Goal: Information Seeking & Learning: Learn about a topic

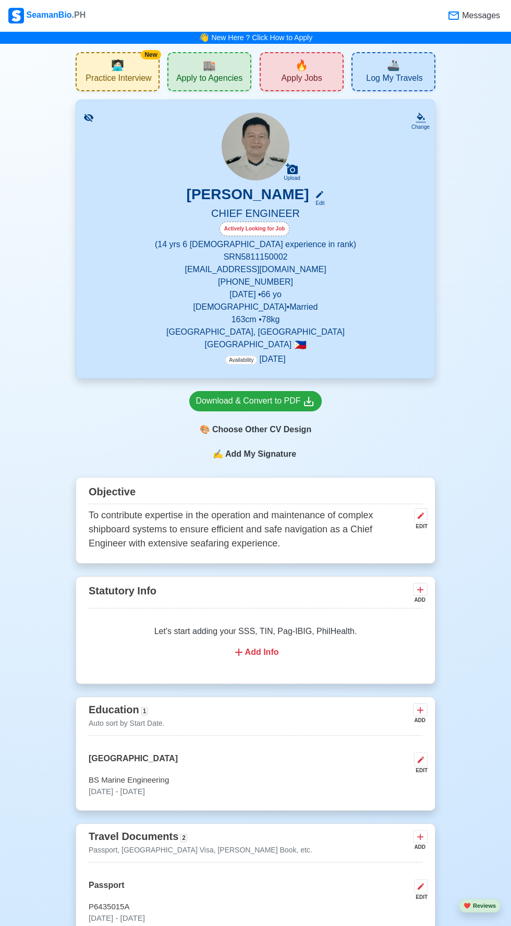
click at [307, 78] on span "Apply Jobs" at bounding box center [301, 79] width 41 height 13
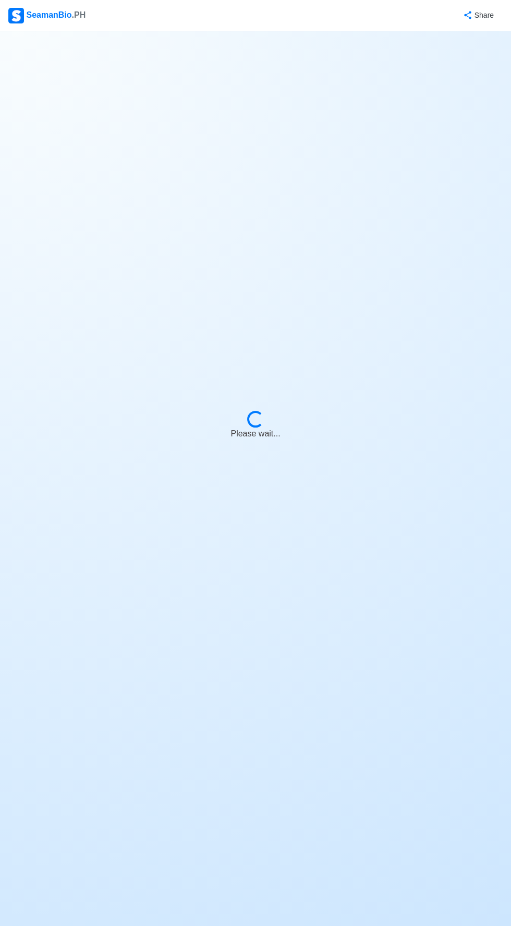
select select "Chief Engineer"
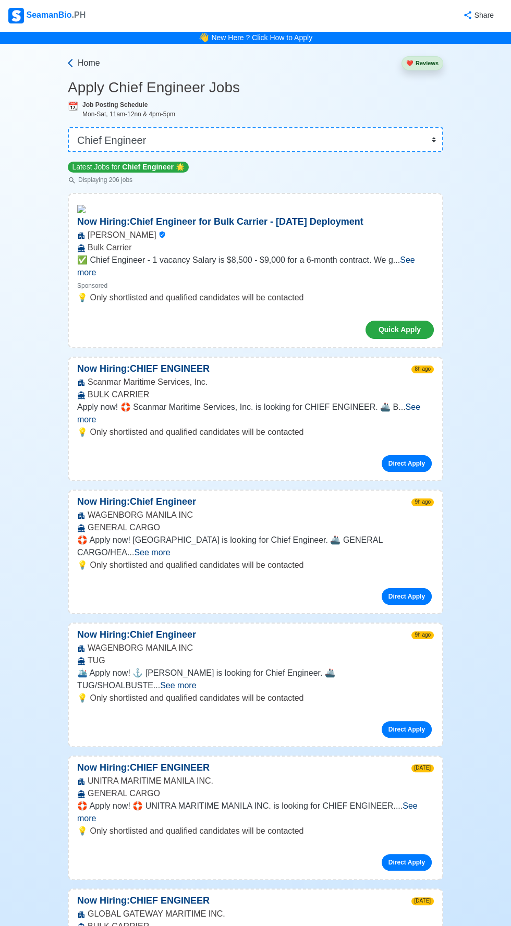
click at [82, 62] on span "Home" at bounding box center [89, 63] width 22 height 13
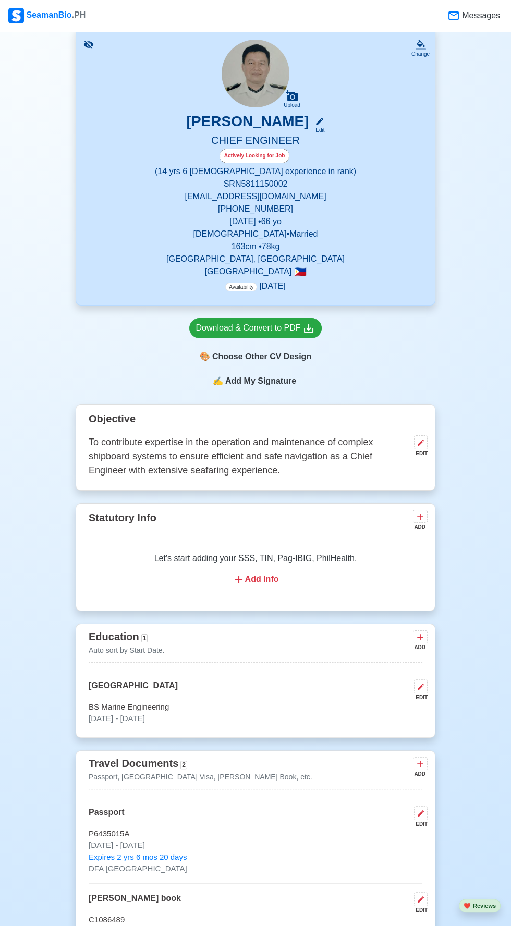
scroll to position [69, 0]
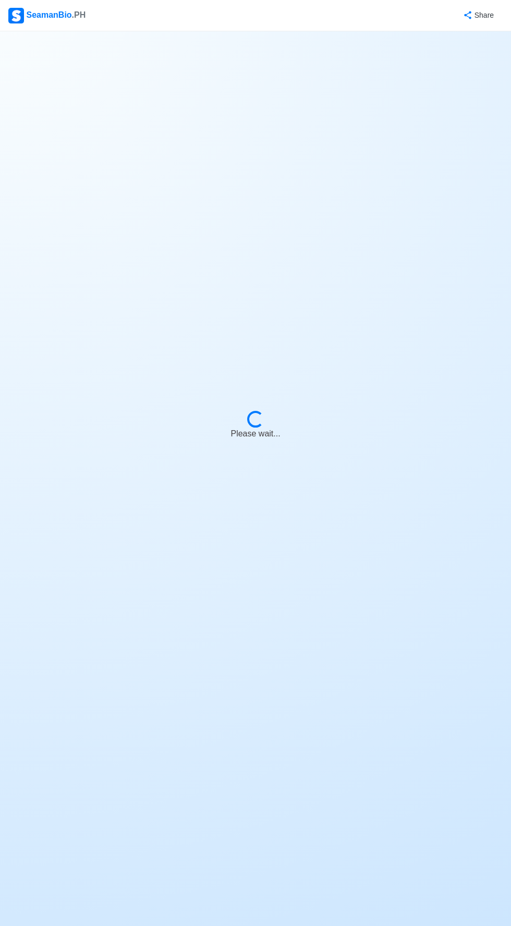
select select "Chief Engineer"
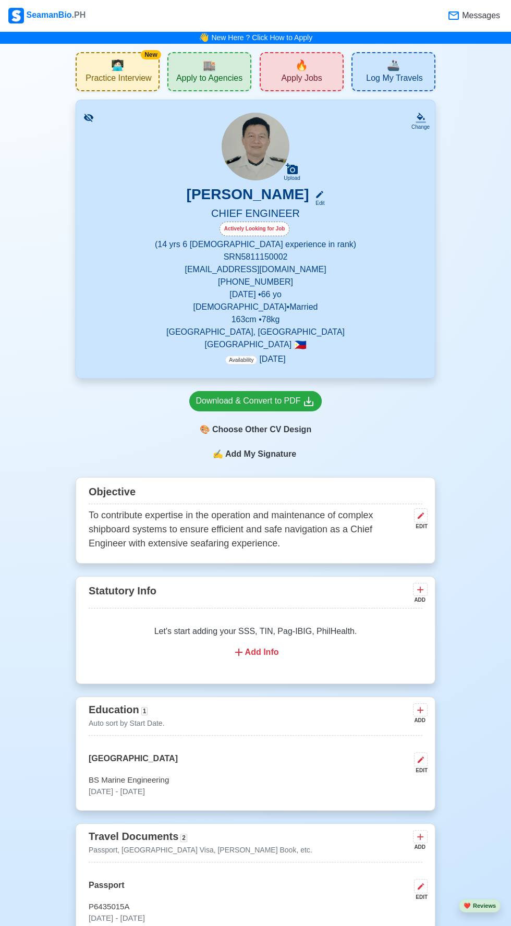
click at [326, 72] on div "🔥 Apply Jobs" at bounding box center [302, 71] width 84 height 39
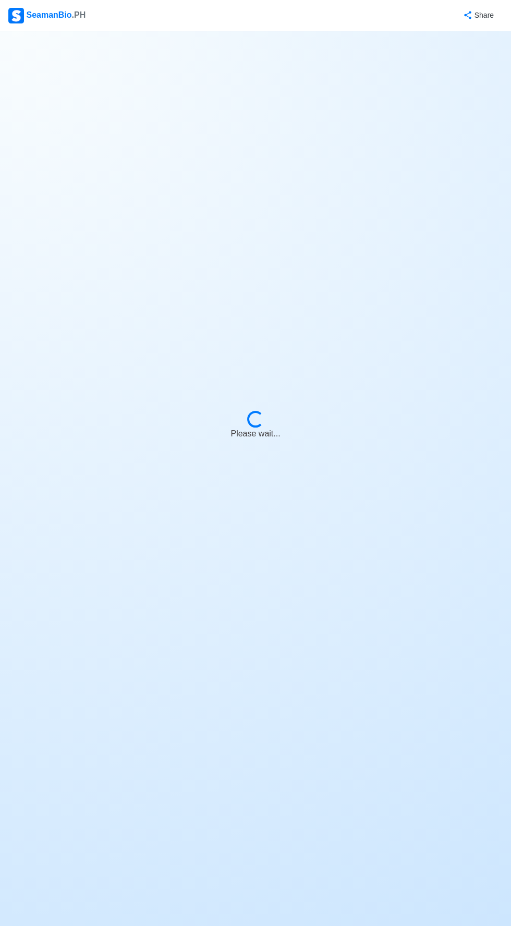
select select "Chief Engineer"
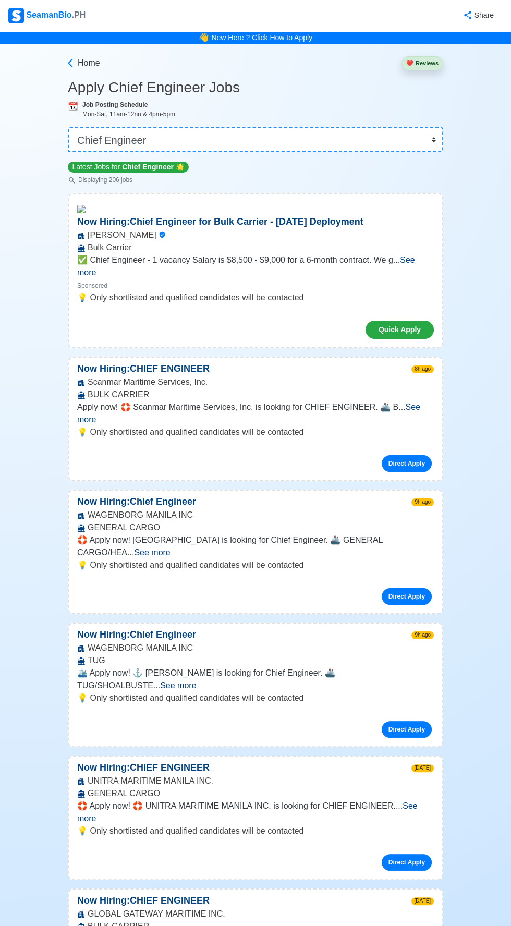
click at [425, 67] on button "❤️ Reviews" at bounding box center [422, 63] width 42 height 14
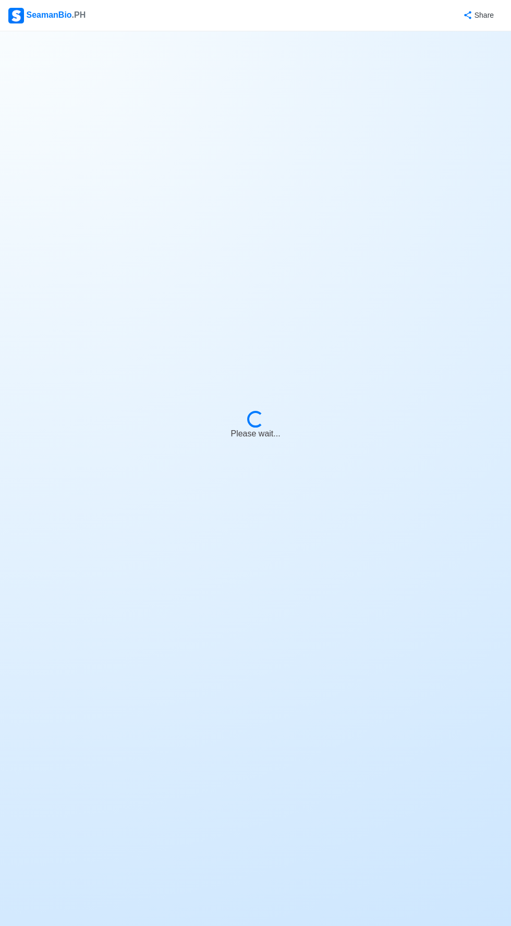
select select "Chief Engineer"
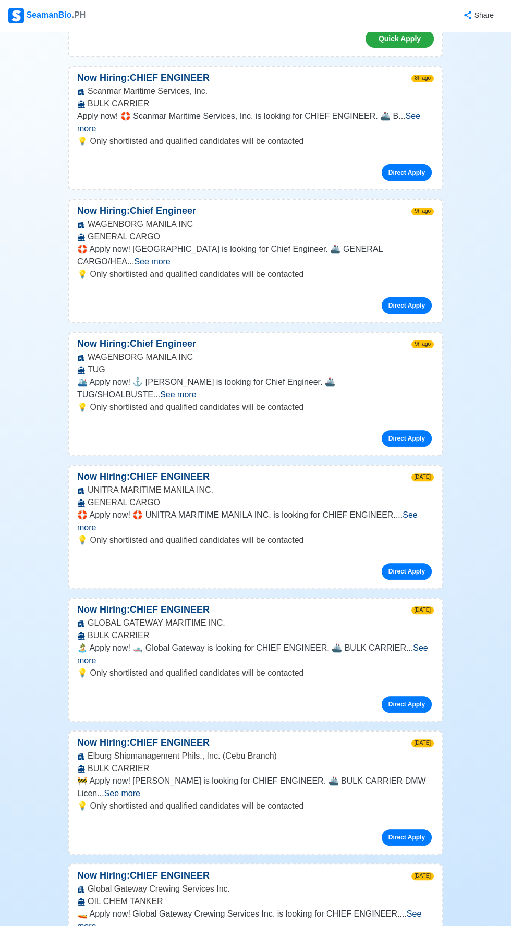
scroll to position [306, 0]
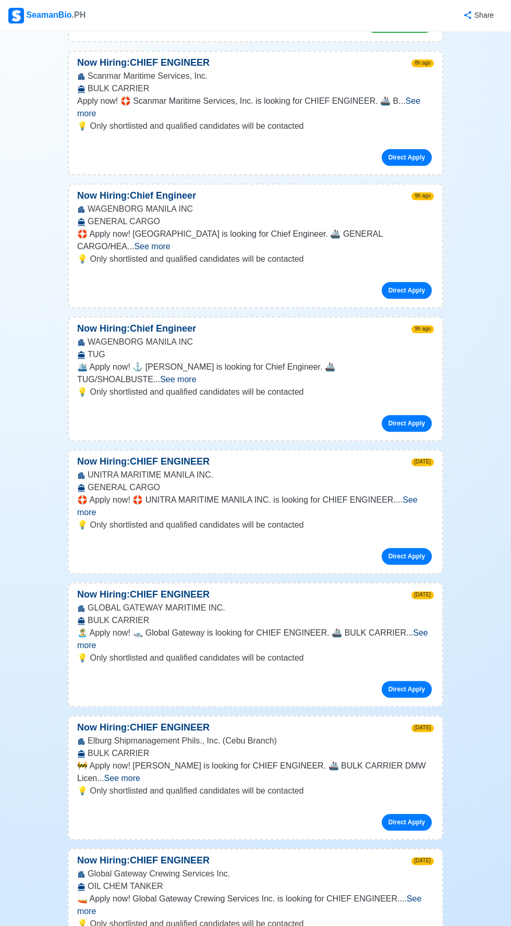
click at [286, 41] on div "💡 Only shortlisted and qualified candidates will be contacted Direct Apply" at bounding box center [255, 7] width 373 height 68
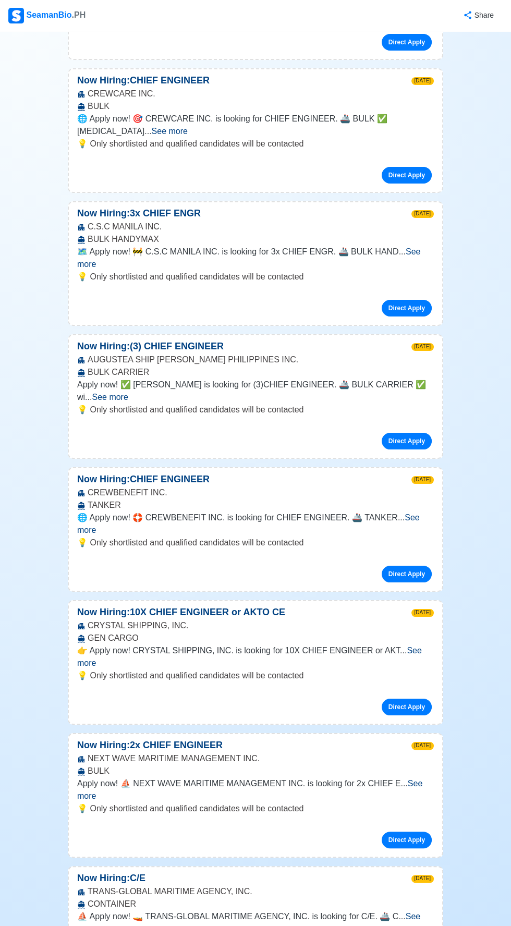
scroll to position [5714, 0]
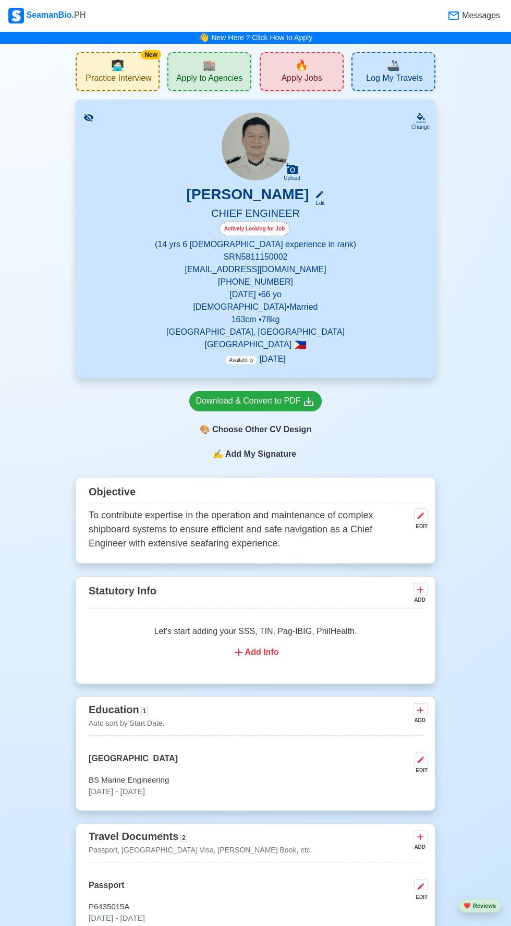
click at [127, 67] on div "New 🧑🏻‍💻 Practice Interview" at bounding box center [118, 71] width 84 height 39
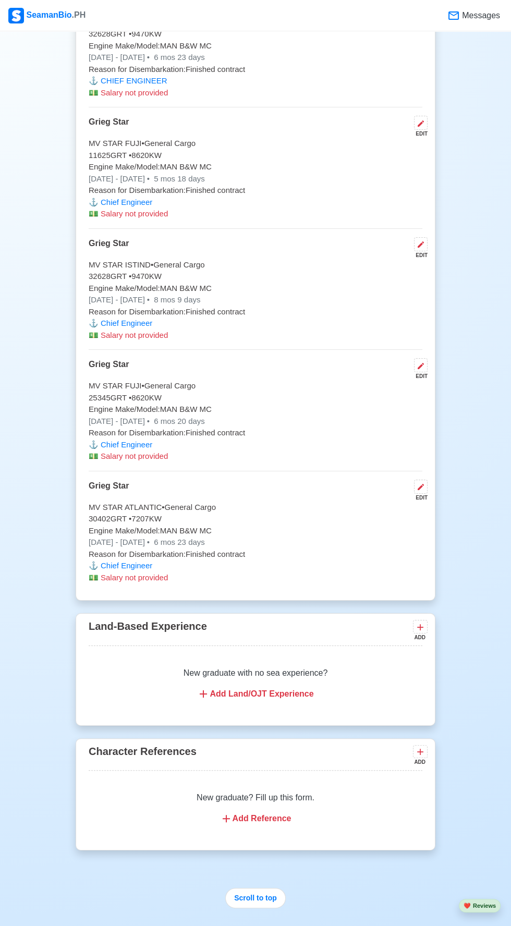
scroll to position [4317, 0]
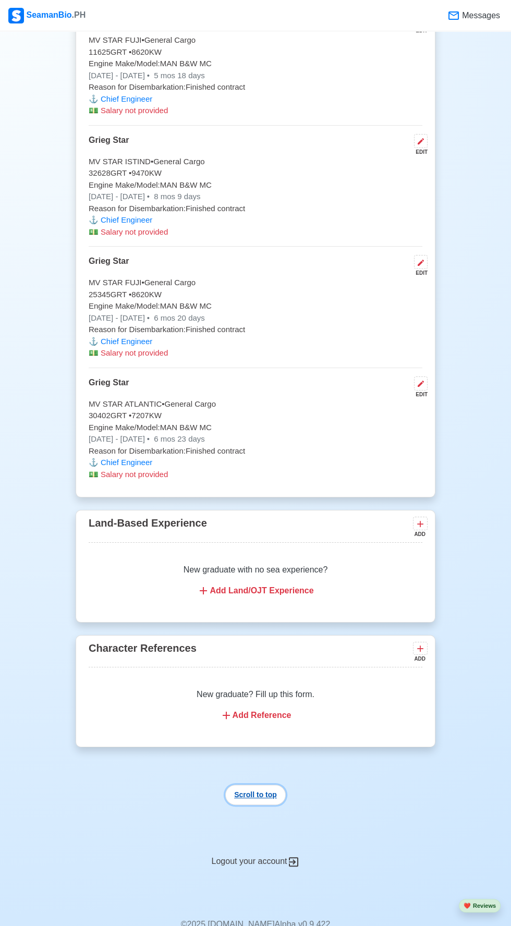
click at [261, 785] on button "Scroll to top" at bounding box center [255, 795] width 60 height 20
